Goal: Obtain resource: Download file/media

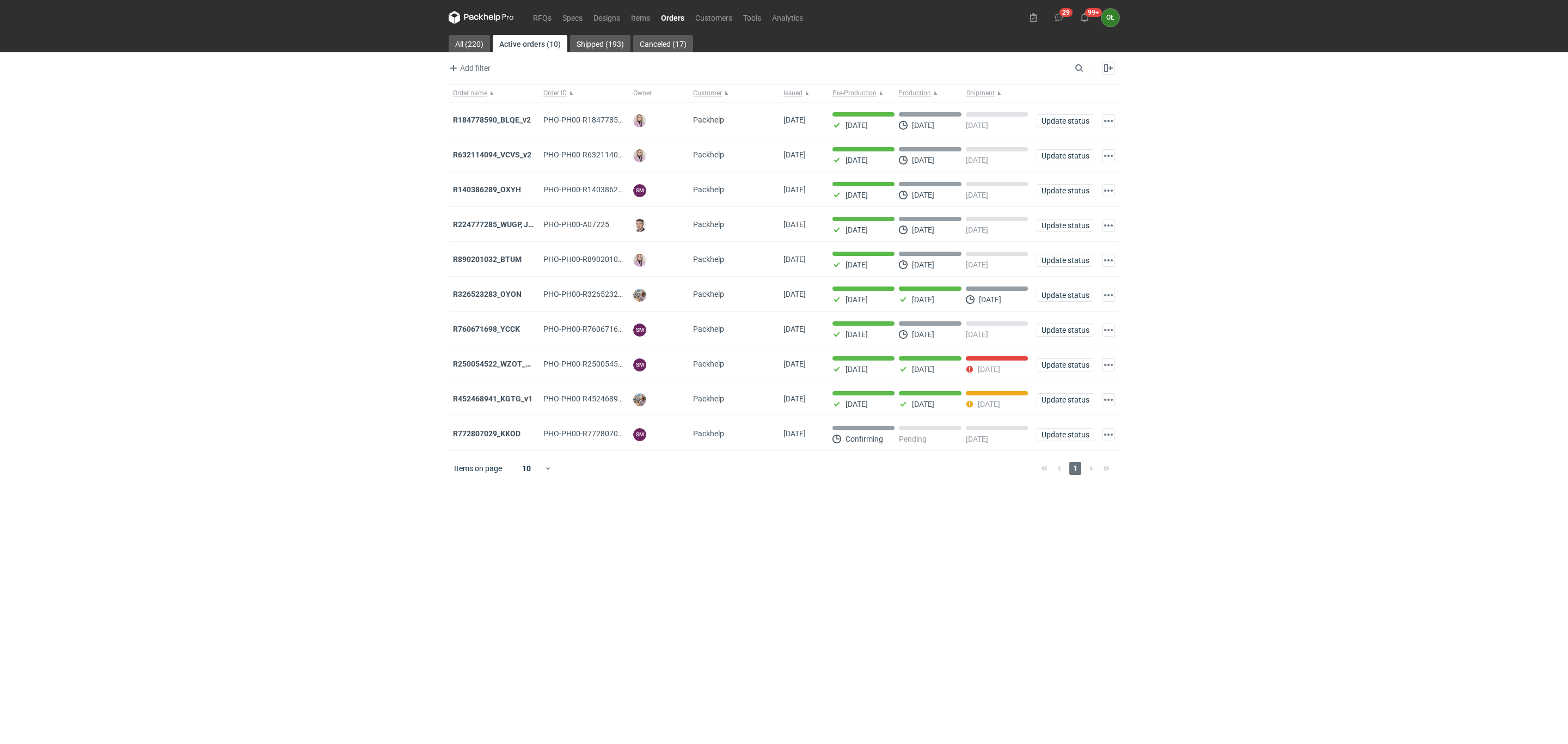
click at [510, 15] on icon at bounding box center [481, 17] width 66 height 13
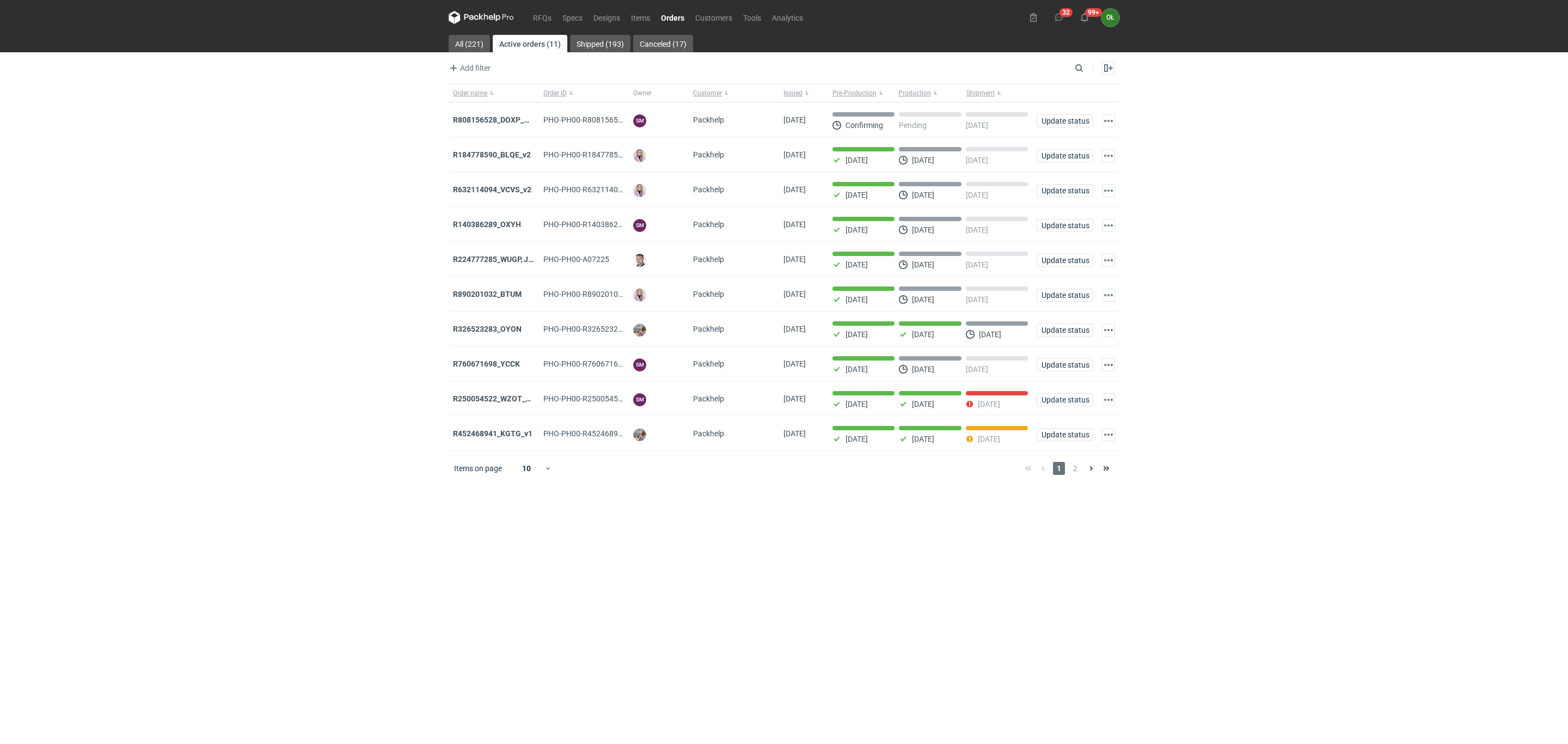
drag, startPoint x: 466, startPoint y: 115, endPoint x: 405, endPoint y: 133, distance: 63.6
click at [405, 133] on div "RFQs Specs Designs Items Orders Customers Tools Analytics 32 99+ OŁ Olga Łopato…" at bounding box center [784, 372] width 1568 height 744
click at [510, 111] on div "R808156528_DOXP_QFAF_BZBP_ZUYK_WQLV_OKHN_JELH_EVFV_FTDR_ZOWV_CHID_YARY_QVFE_PQS…" at bounding box center [494, 119] width 90 height 35
click at [508, 118] on strong "R808156528_DOXP_QFAF_BZBP_ZUYK_WQLV_OKHN_JELH_EVFV_FTDR_ZOWV_CHID_YARY_QVFE_PQS…" at bounding box center [645, 119] width 384 height 9
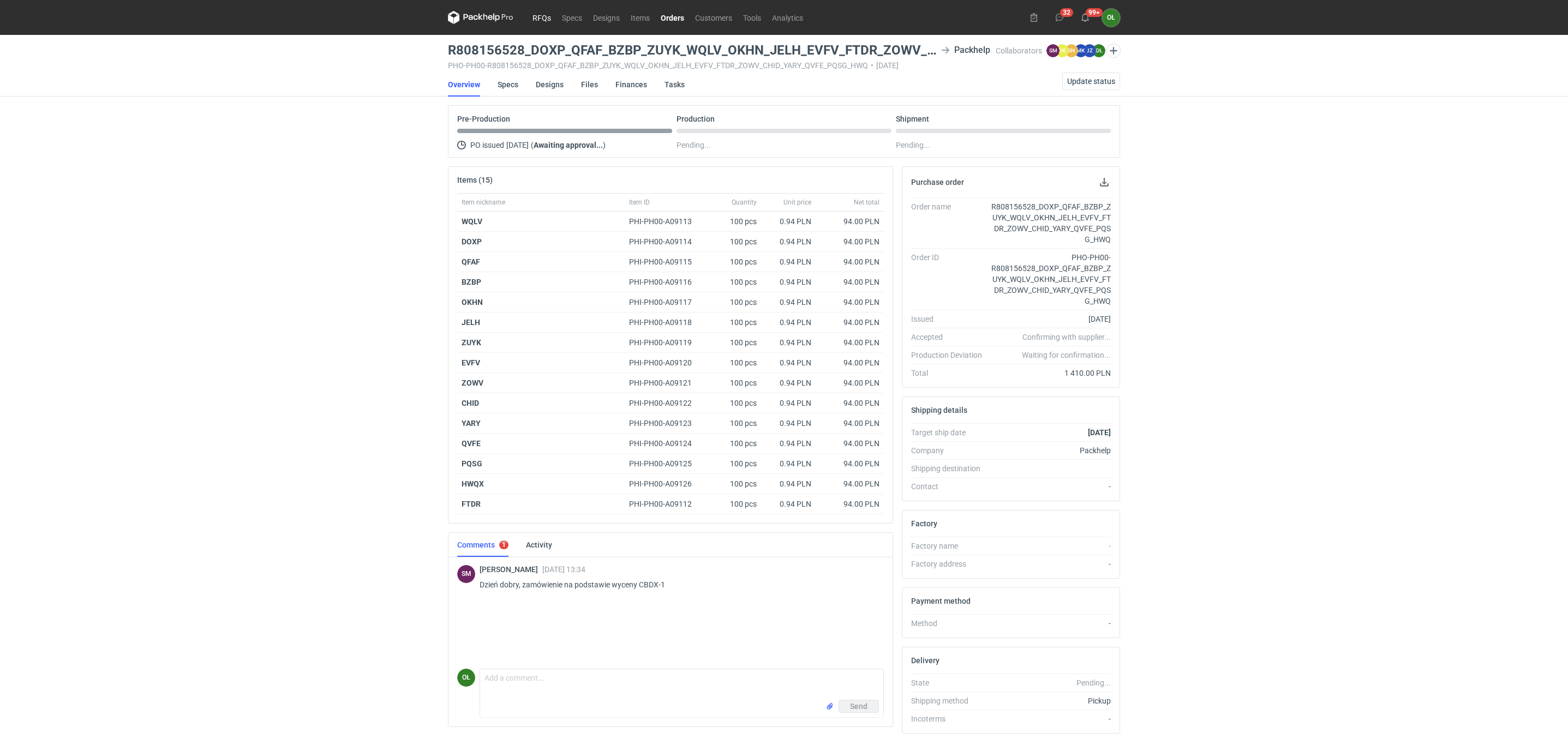
click at [546, 20] on link "RFQs" at bounding box center [541, 17] width 29 height 13
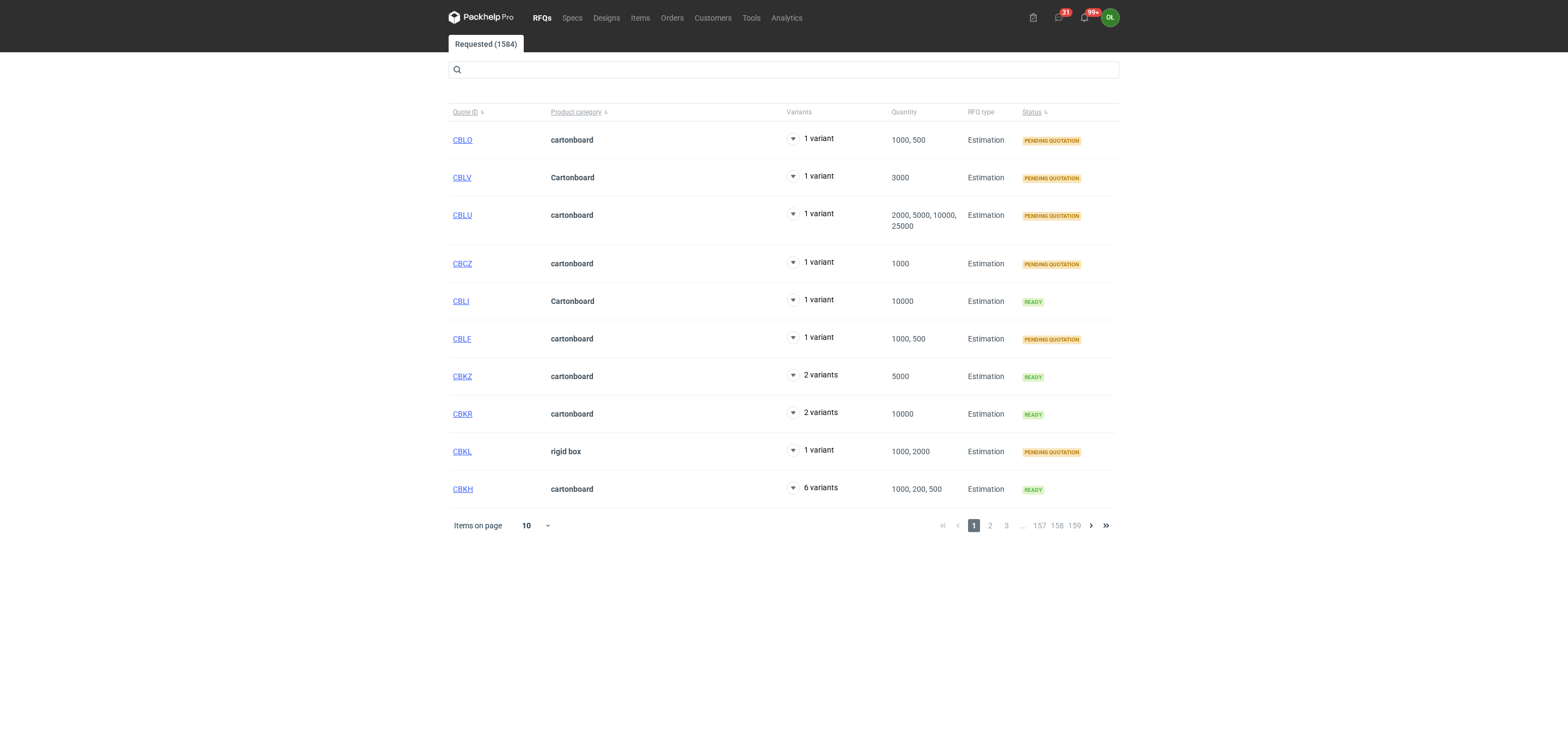
click at [672, 7] on nav "RFQs Specs Designs Items Orders Customers Tools Analytics" at bounding box center [628, 17] width 360 height 35
click at [673, 10] on nav "RFQs Specs Designs Items Orders Customers Tools Analytics" at bounding box center [628, 17] width 360 height 35
click at [673, 13] on link "Orders" at bounding box center [672, 17] width 34 height 13
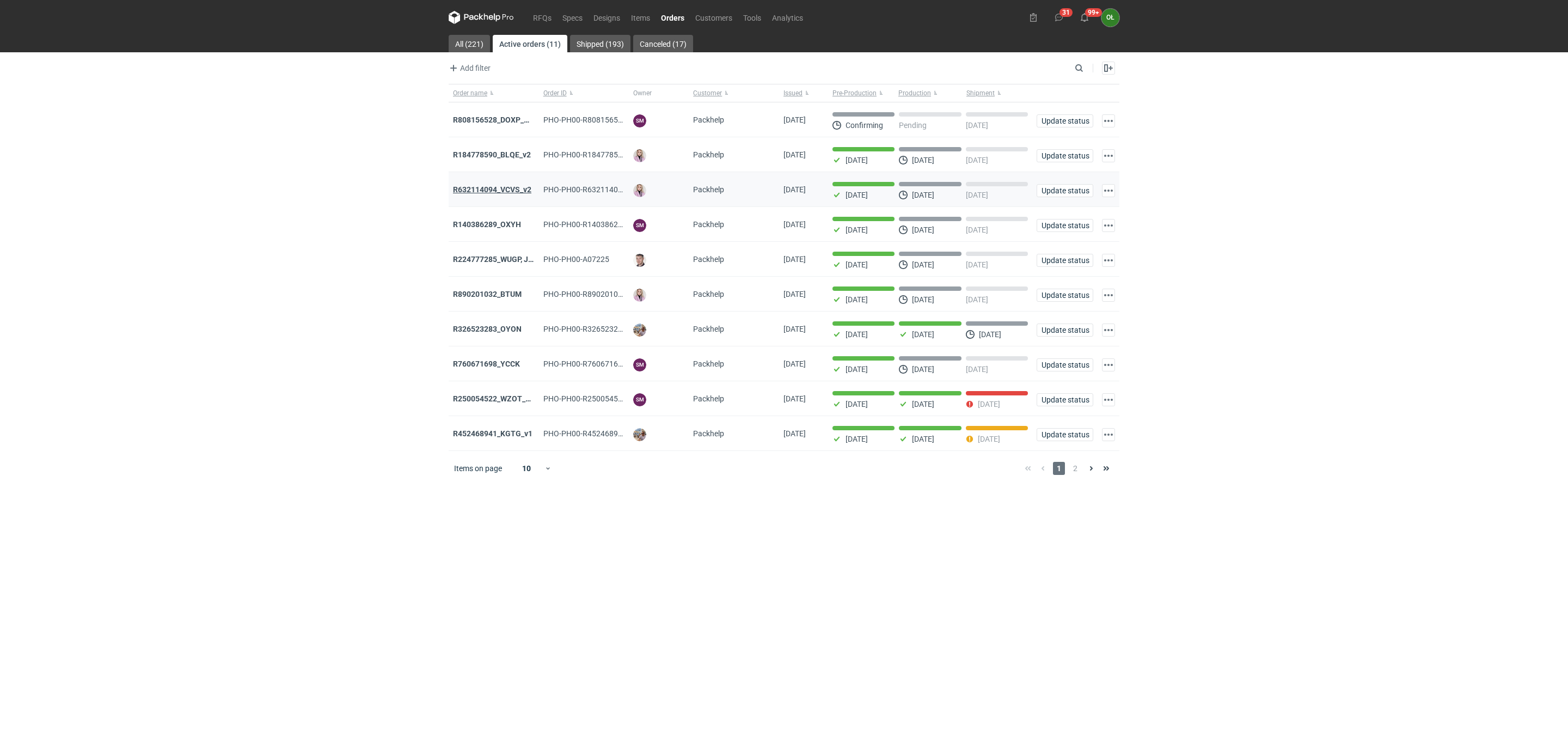
click at [481, 190] on strong "R632114094_VCVS_v2" at bounding box center [492, 189] width 78 height 9
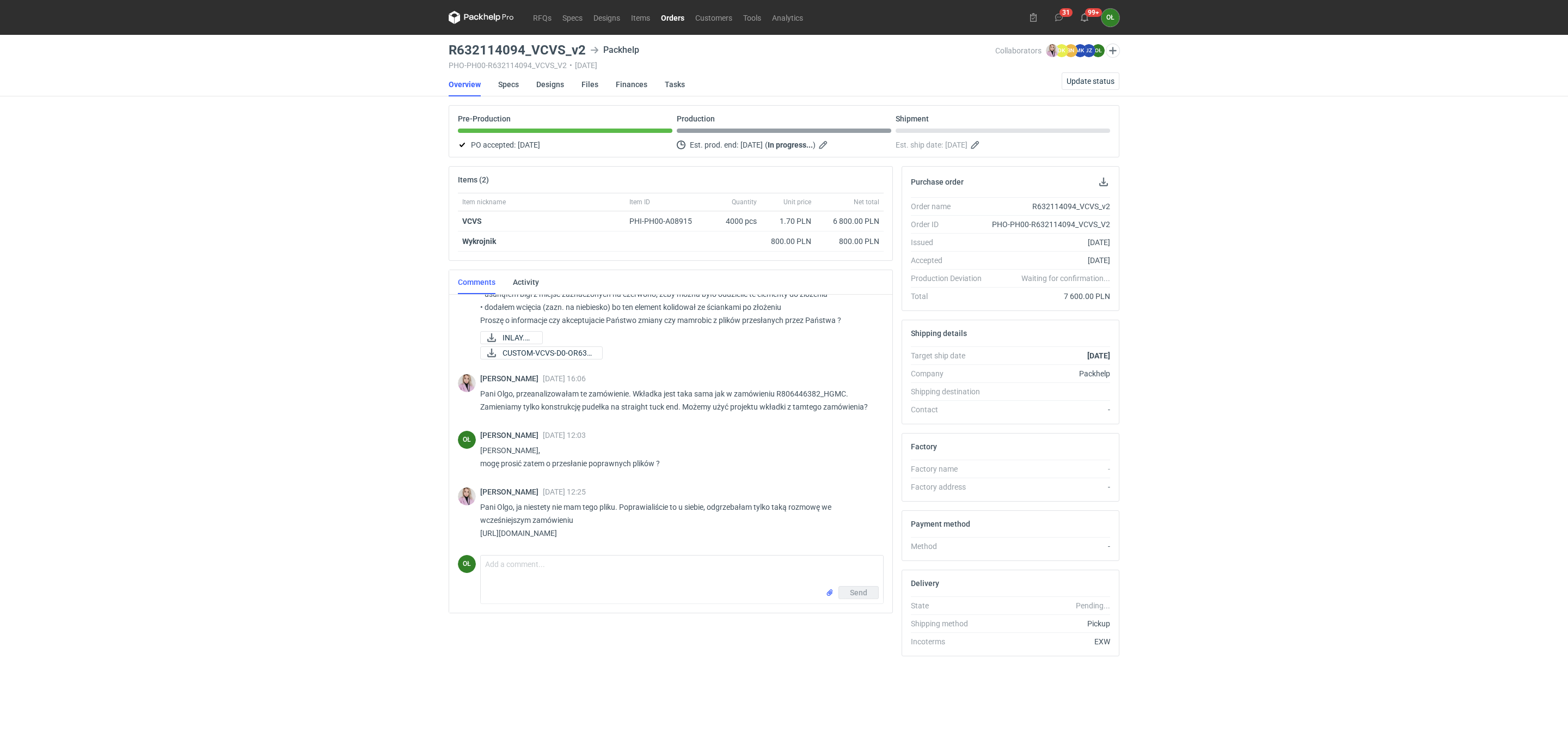
scroll to position [153, 0]
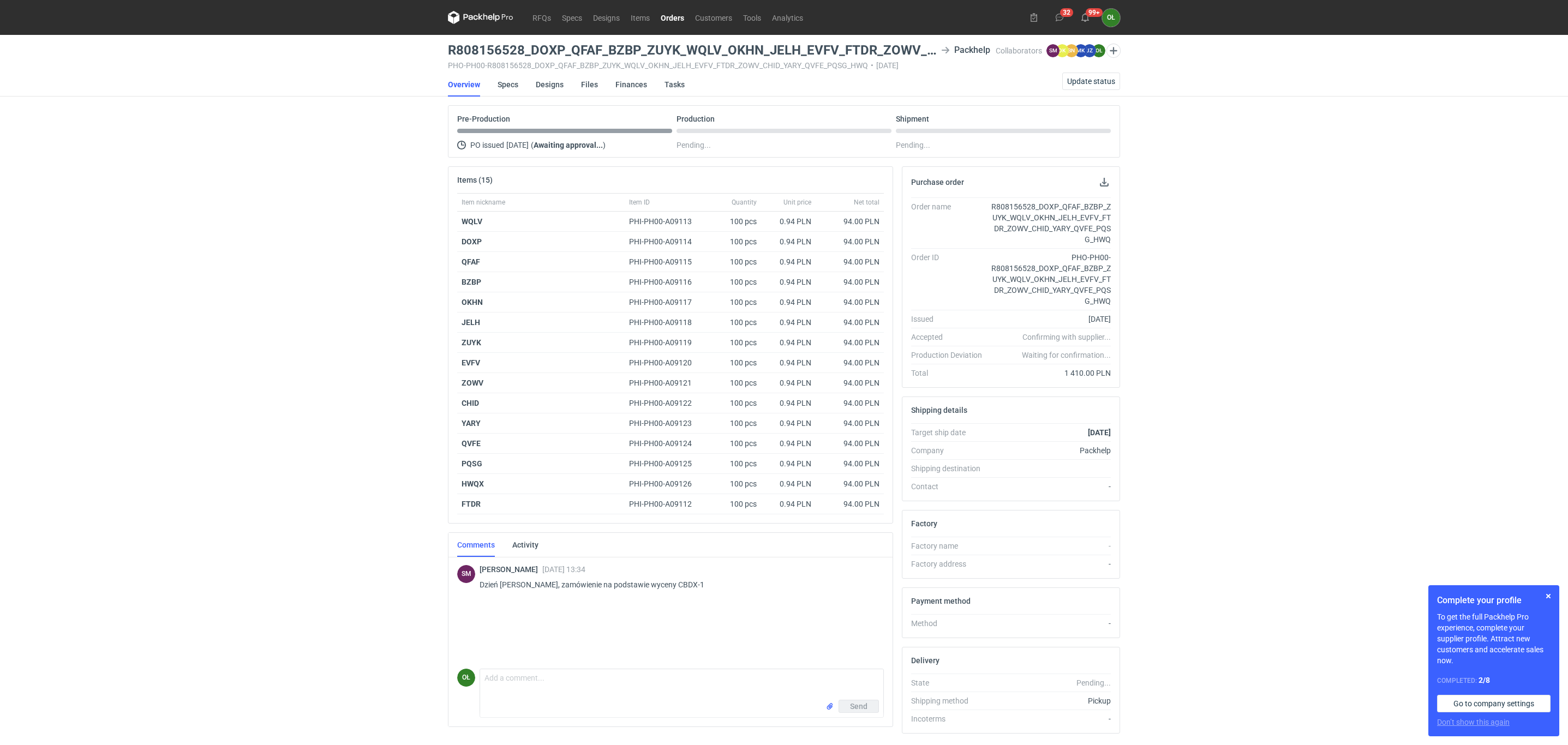
click at [553, 71] on main "R808156528_DOXP_QFAF_BZBP_ZUYK_WQLV_OKHN_JELH_EVFV_FTDR_ZOWV_CHID_YARY_QVFE_PQS…" at bounding box center [784, 405] width 681 height 742
click at [550, 85] on link "Designs" at bounding box center [549, 85] width 28 height 24
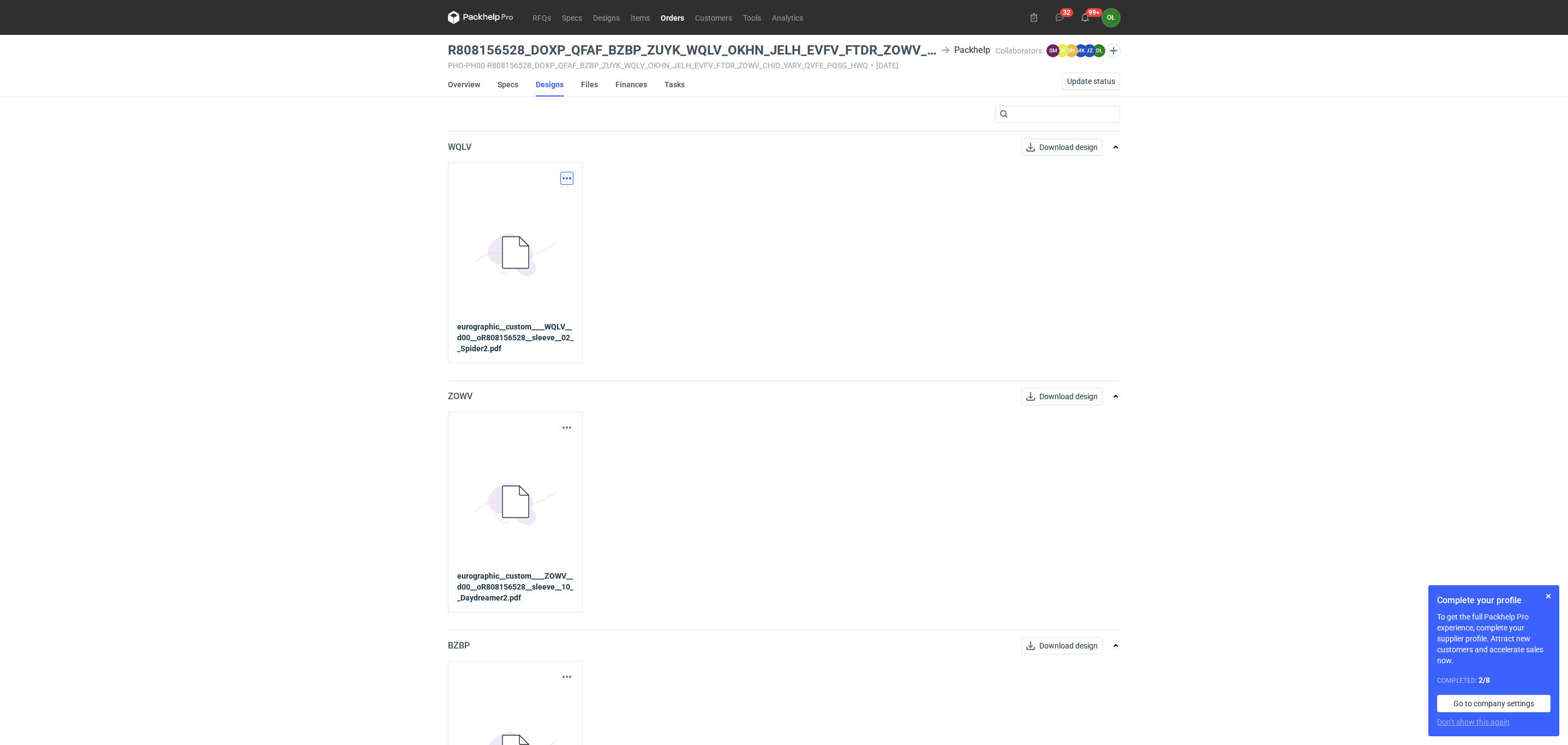
click at [571, 178] on button "button" at bounding box center [566, 178] width 13 height 13
click at [563, 196] on link "Download design part" at bounding box center [518, 203] width 101 height 17
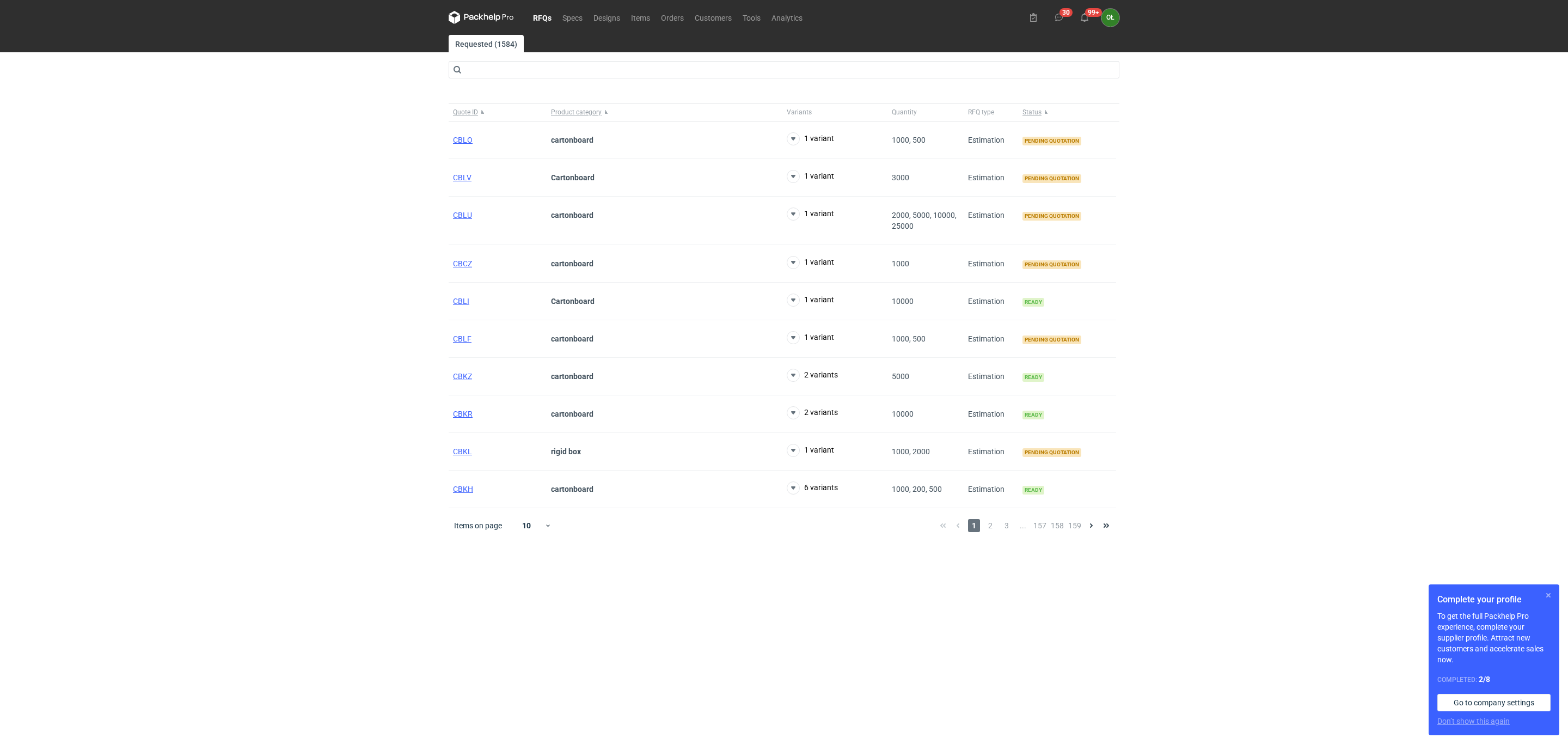
click at [1549, 595] on button "button" at bounding box center [1548, 595] width 13 height 13
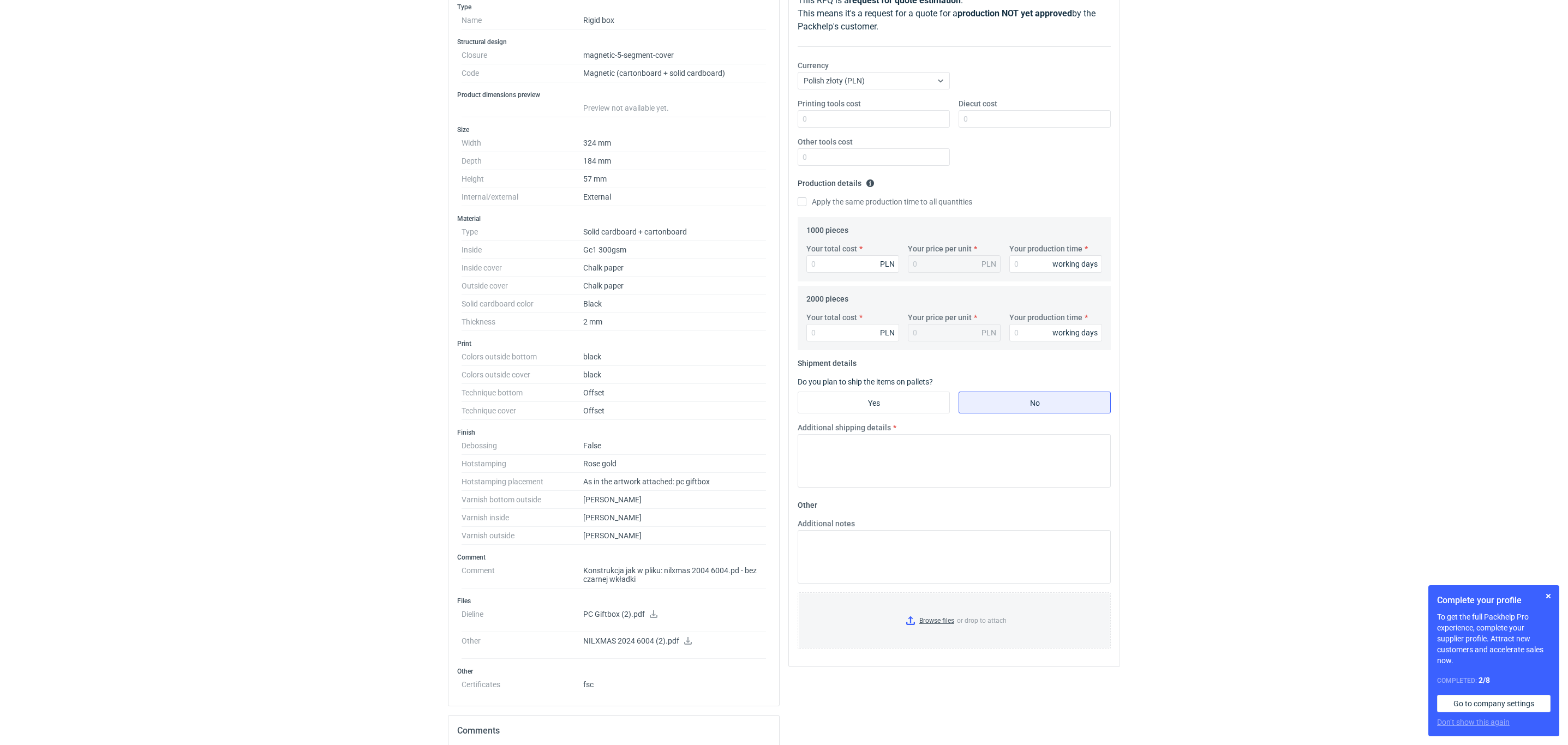
scroll to position [108, 0]
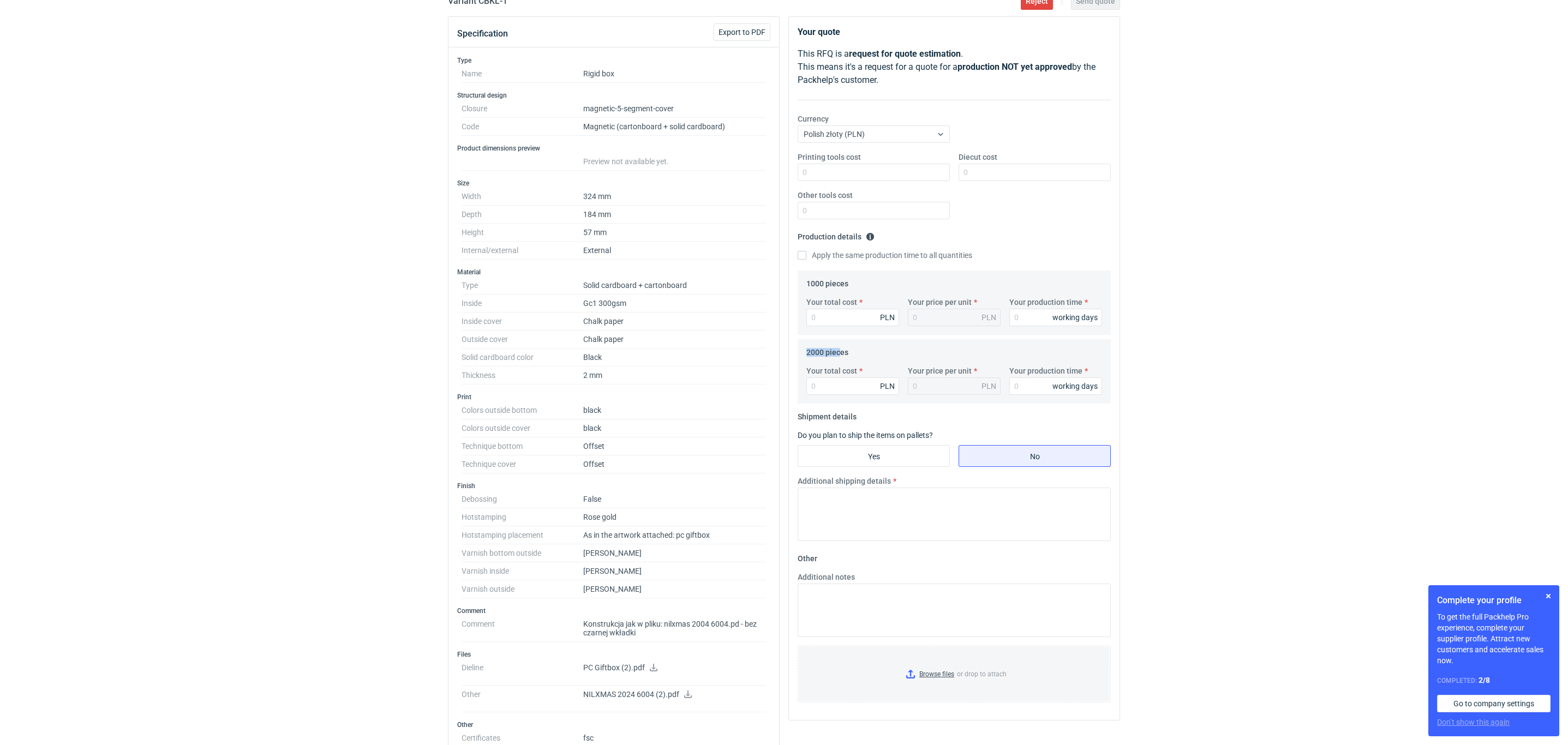
drag, startPoint x: 840, startPoint y: 351, endPoint x: 769, endPoint y: 359, distance: 71.4
click at [776, 356] on div "Specification Export to PDF Type Name Rigid box Structural design Closure magne…" at bounding box center [784, 523] width 681 height 1013
click at [329, 527] on div "RFQs Specs Designs Items Orders Customers Tools Analytics 30 99+ OŁ Olga Łopato…" at bounding box center [784, 264] width 1568 height 745
click at [694, 519] on dd "Rose gold" at bounding box center [674, 517] width 183 height 18
drag, startPoint x: 672, startPoint y: 520, endPoint x: 603, endPoint y: 518, distance: 69.0
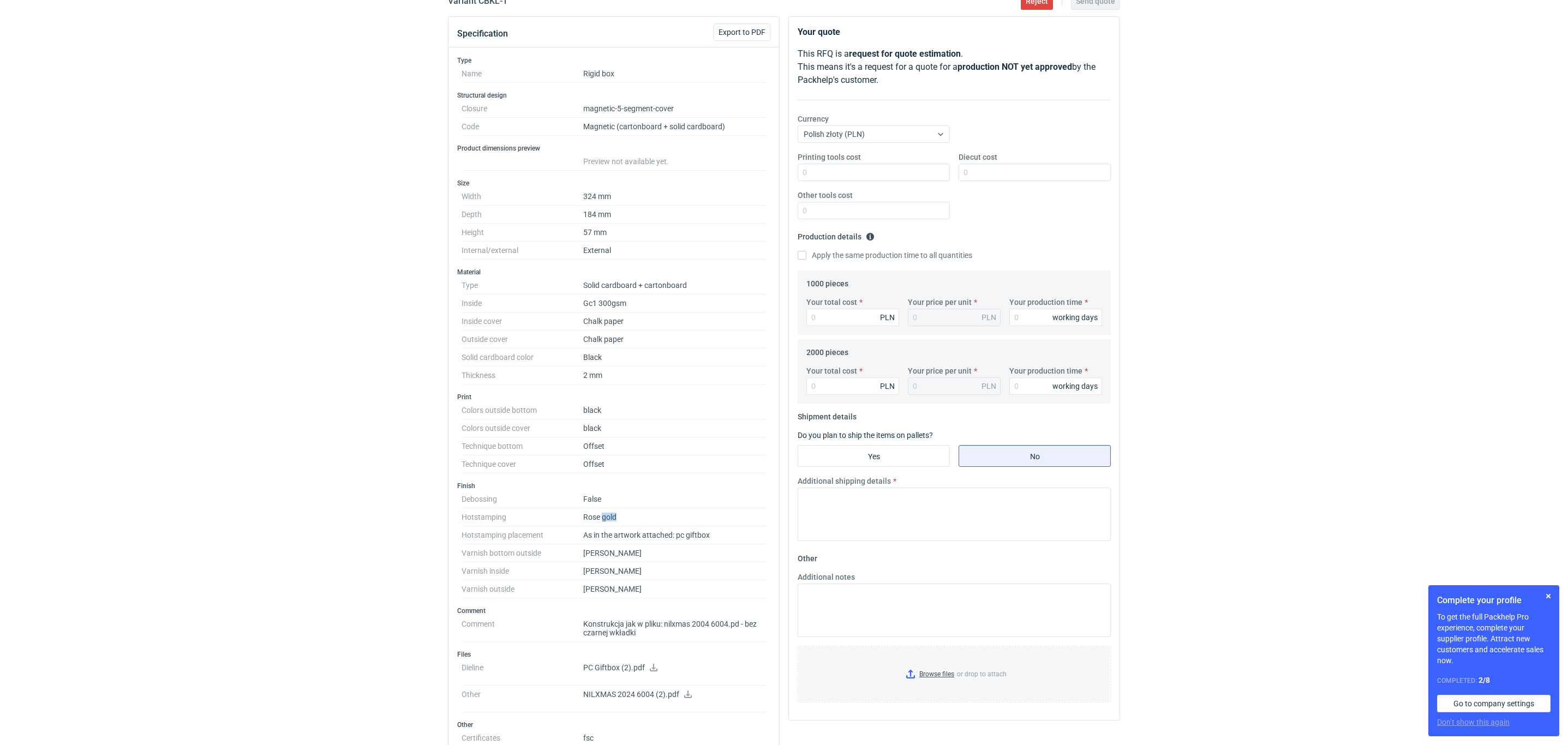
click at [603, 518] on dd "Rose gold" at bounding box center [674, 517] width 183 height 18
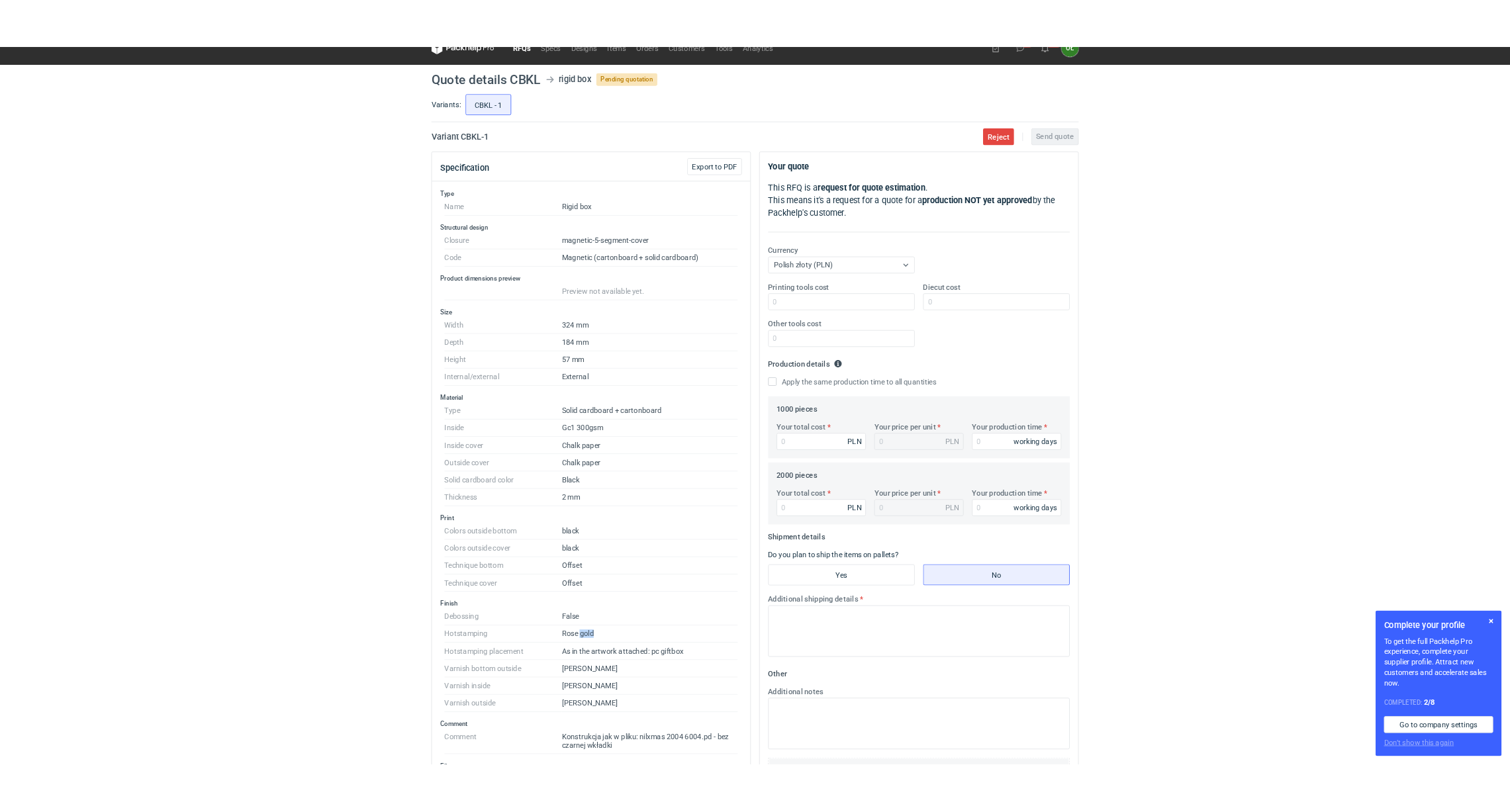
scroll to position [0, 0]
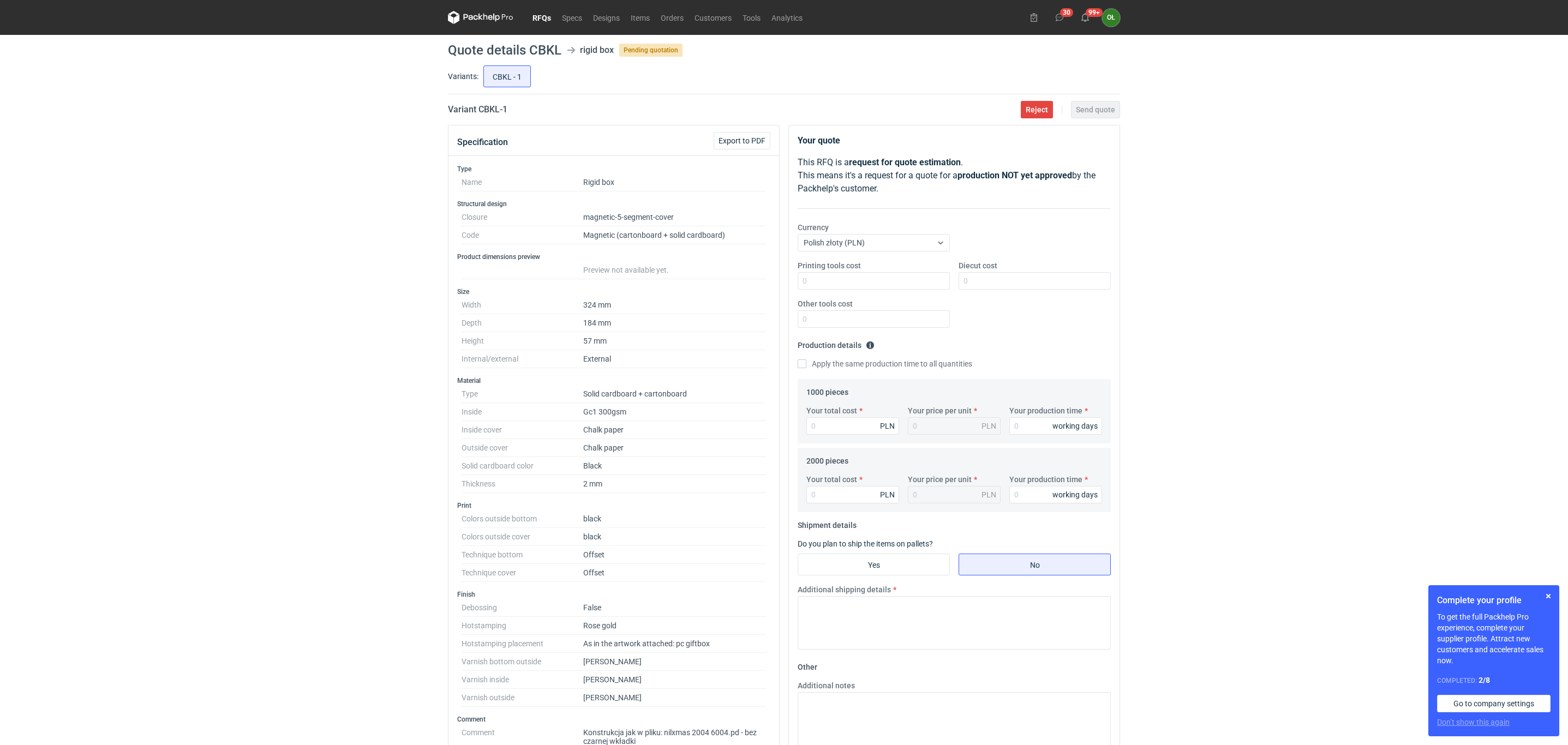
click at [377, 405] on div "RFQs Specs Designs Items Orders Customers Tools Analytics 30 99+ OŁ Olga Łopato…" at bounding box center [784, 372] width 1568 height 745
click at [544, 17] on link "RFQs" at bounding box center [541, 17] width 29 height 13
